Goal: Information Seeking & Learning: Find specific fact

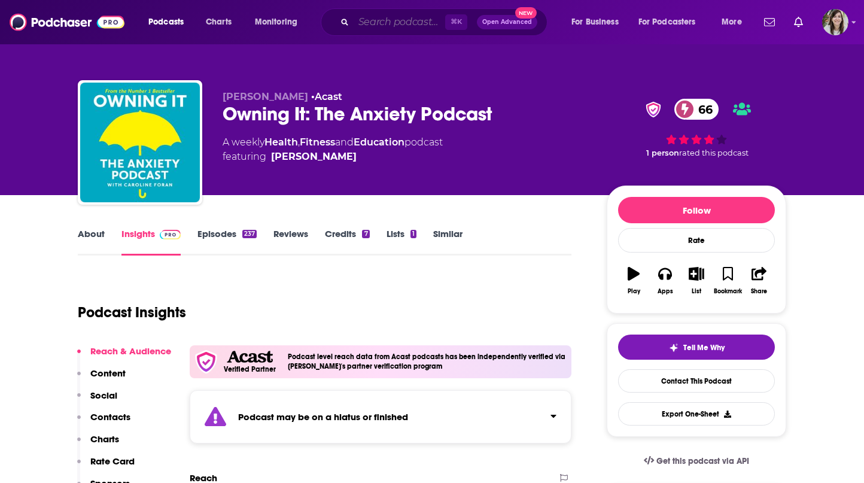
click at [394, 22] on input "Search podcasts, credits, & more..." at bounding box center [400, 22] width 92 height 19
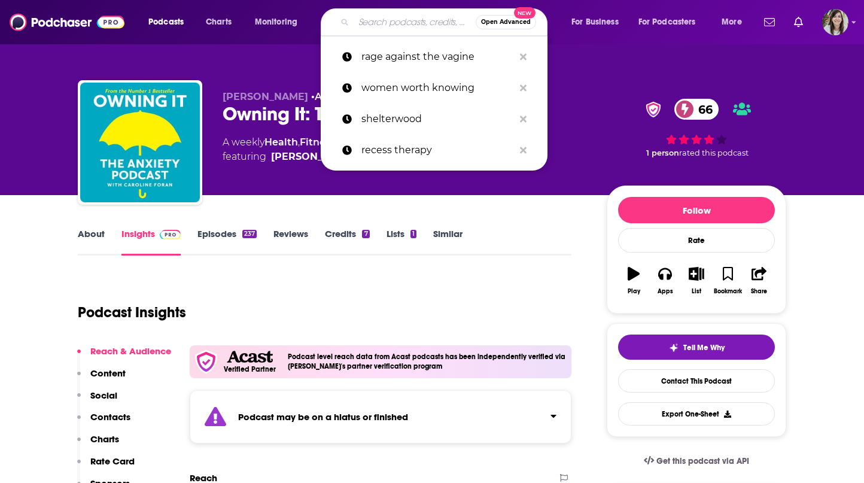
paste input "DC High Volume: Batman"
type input "DC High Volume: Batman"
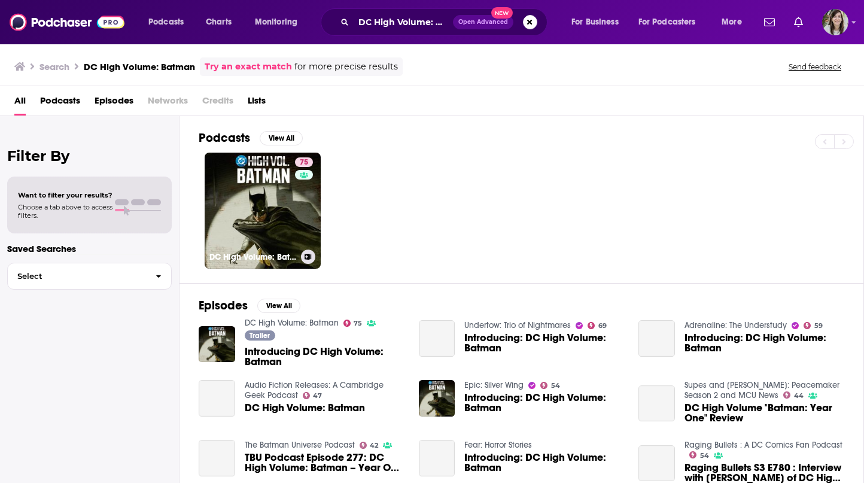
click at [254, 213] on link "75 DC High Volume: Batman" at bounding box center [263, 211] width 116 height 116
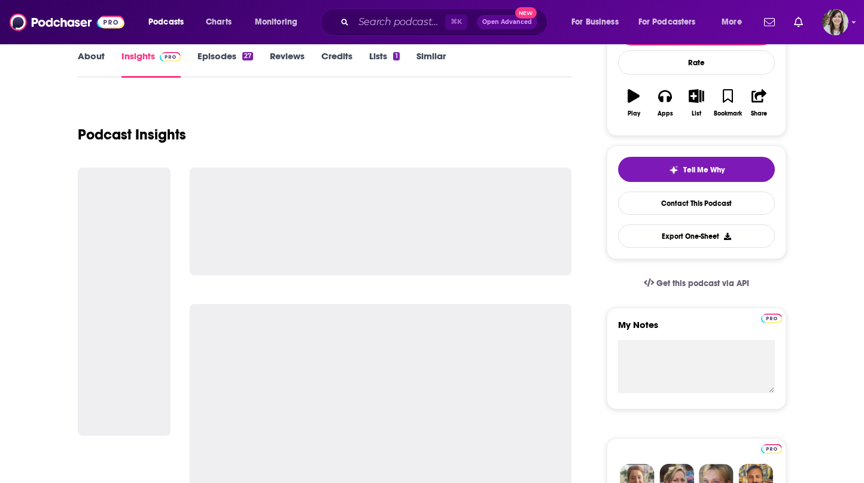
scroll to position [195, 0]
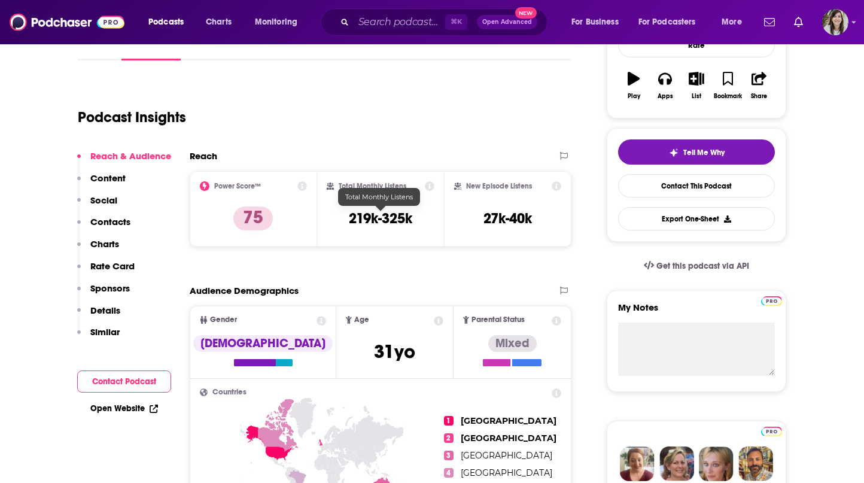
click at [366, 220] on h3 "219k-325k" at bounding box center [380, 218] width 63 height 18
copy div "219k-325k"
click at [385, 15] on input "Search podcasts, credits, & more..." at bounding box center [400, 22] width 92 height 19
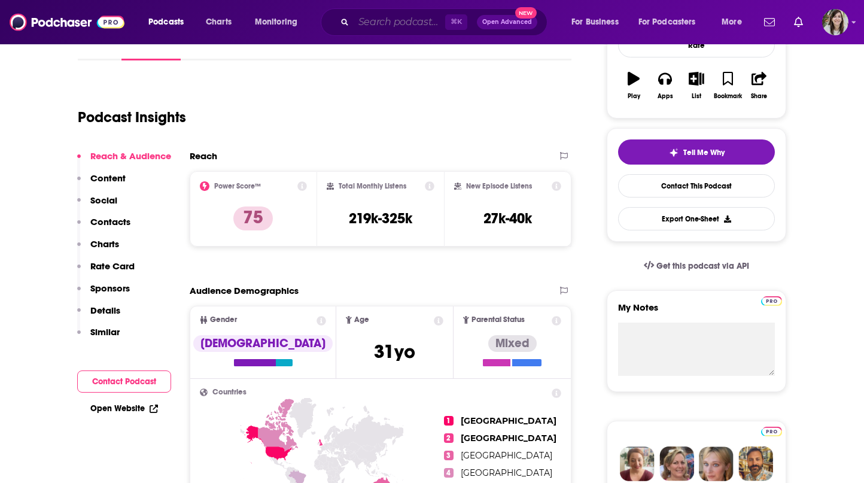
paste input "The Horror Virgin"
type input "The Horror Virgin"
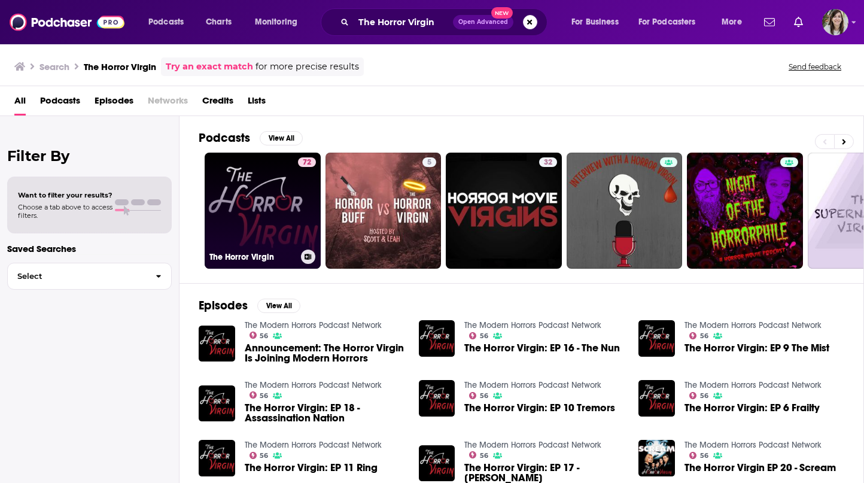
click at [260, 196] on link "72 The Horror Virgin" at bounding box center [263, 211] width 116 height 116
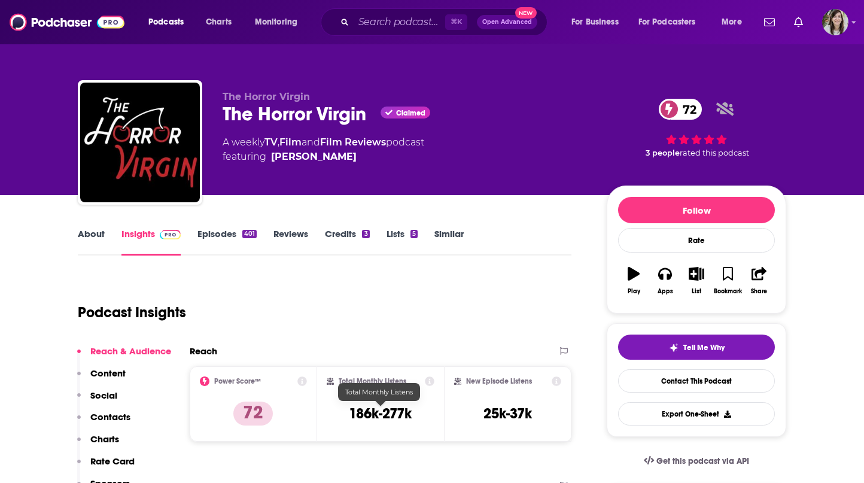
click at [385, 405] on h3 "186k-277k" at bounding box center [380, 414] width 63 height 18
copy div "186k-277k"
